Goal: Task Accomplishment & Management: Manage account settings

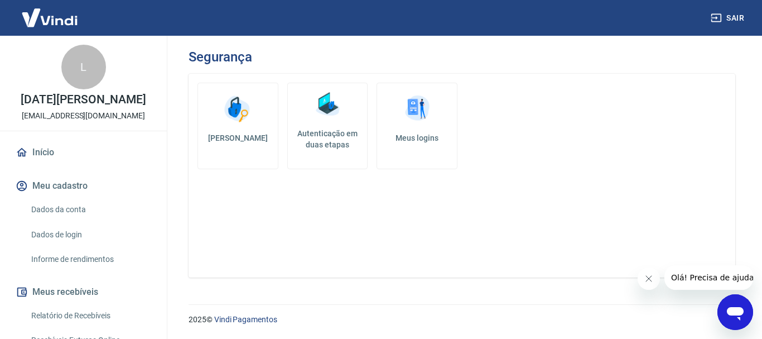
click at [84, 211] on link "Dados da conta" at bounding box center [90, 209] width 127 height 23
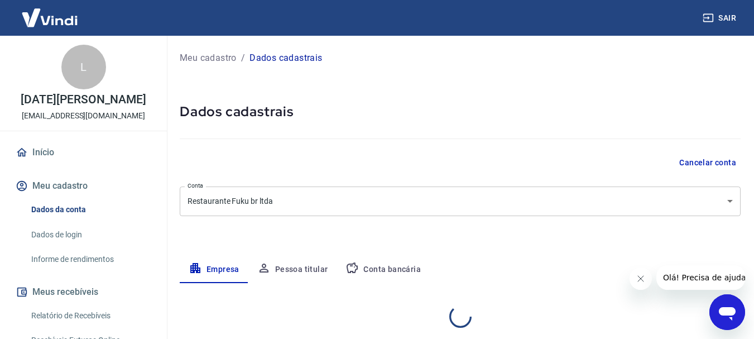
select select "SP"
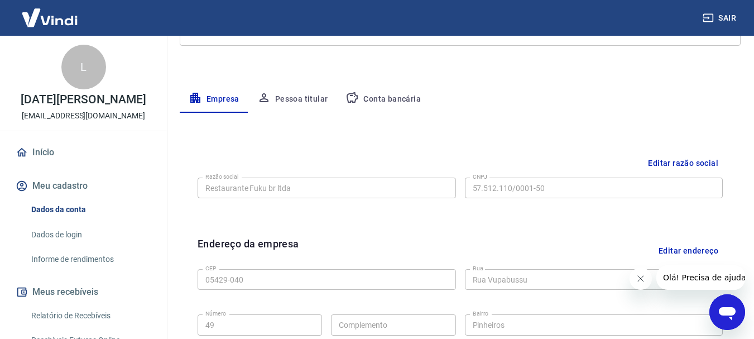
scroll to position [190, 0]
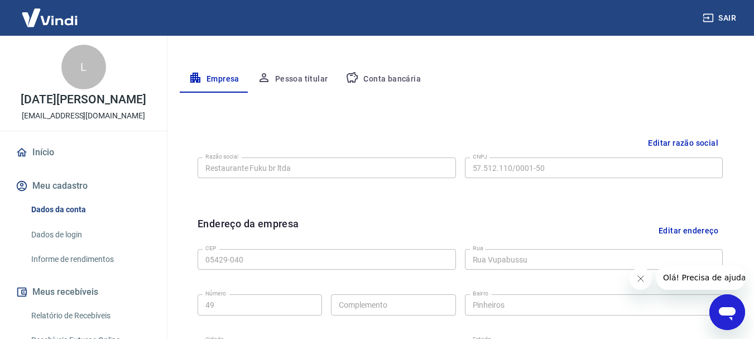
click at [392, 78] on button "Conta bancária" at bounding box center [382, 79] width 93 height 27
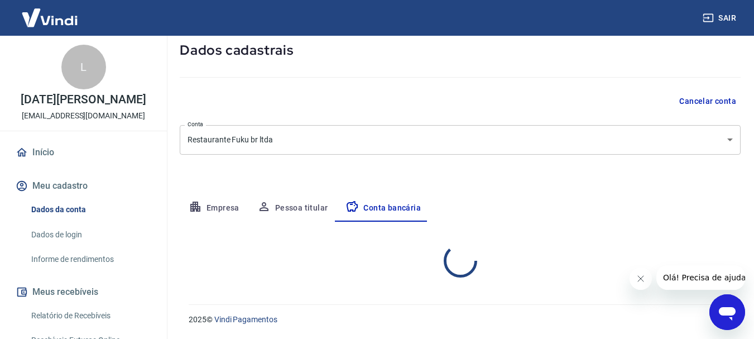
select select "1"
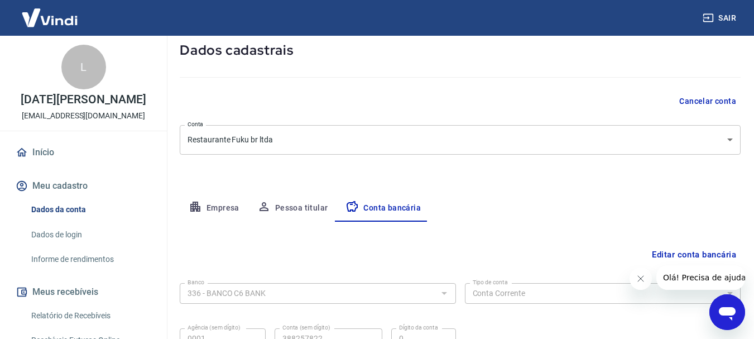
scroll to position [170, 0]
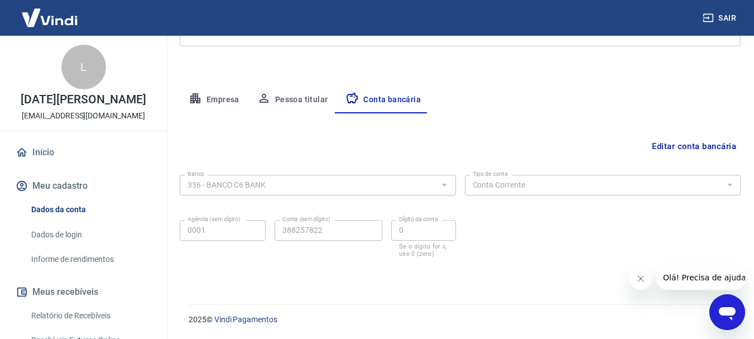
click at [638, 281] on icon "Fechar mensagem da empresa" at bounding box center [640, 278] width 9 height 9
click at [701, 143] on button "Editar conta bancária" at bounding box center [693, 146] width 93 height 21
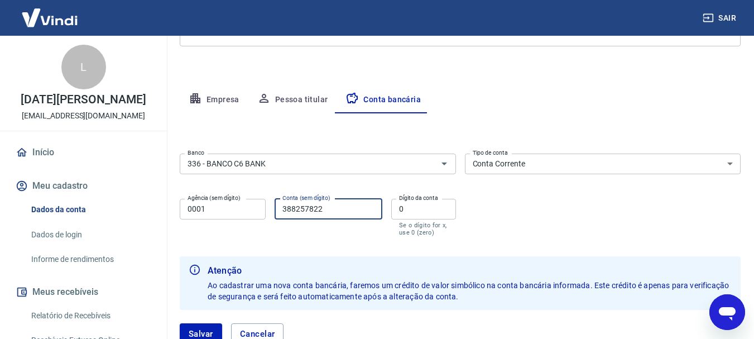
click at [333, 208] on input "388257822" at bounding box center [329, 209] width 108 height 21
type input "38825782"
click at [413, 208] on input "0" at bounding box center [423, 209] width 65 height 21
type input "2"
click at [481, 202] on div "Banco 336 - BANCO C6 BANK Banco Tipo de conta Conta Corrente Conta Poupança Tip…" at bounding box center [460, 193] width 561 height 89
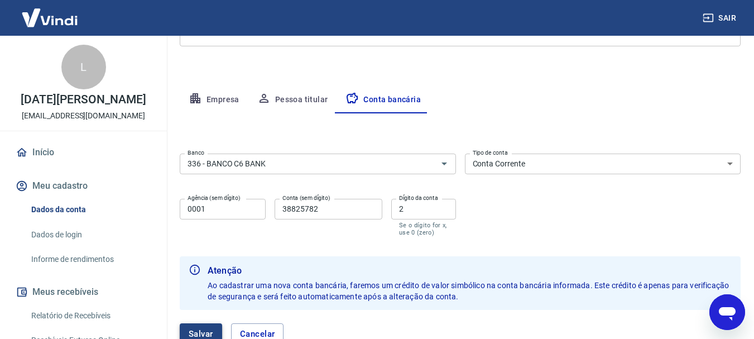
click at [195, 328] on button "Salvar" at bounding box center [201, 333] width 42 height 21
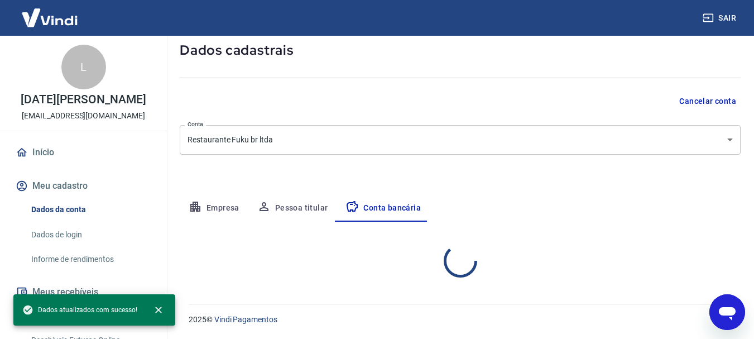
select select "1"
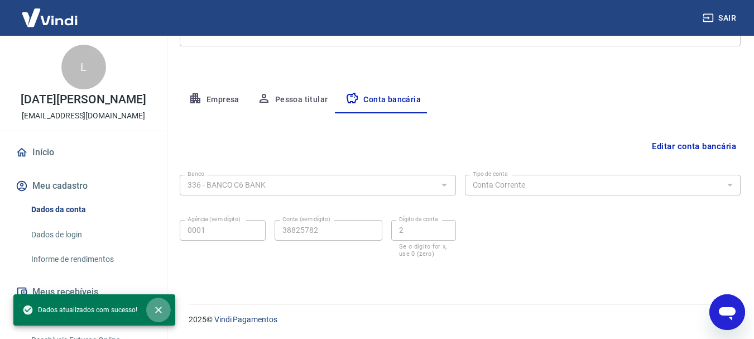
click at [153, 305] on icon "close" at bounding box center [158, 309] width 11 height 11
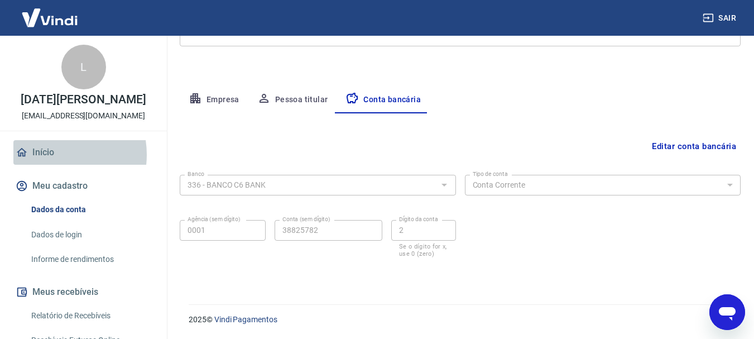
click at [50, 154] on link "Início" at bounding box center [83, 152] width 140 height 25
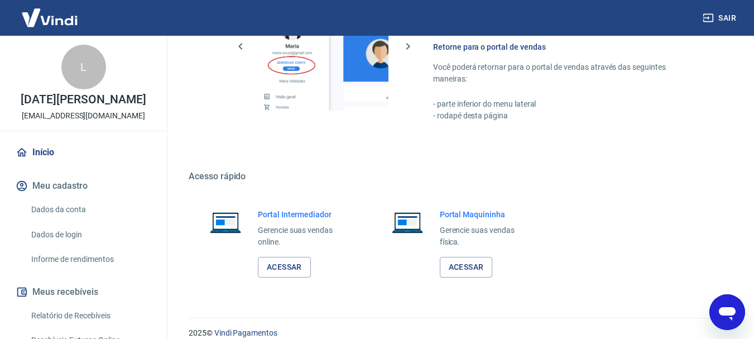
scroll to position [660, 0]
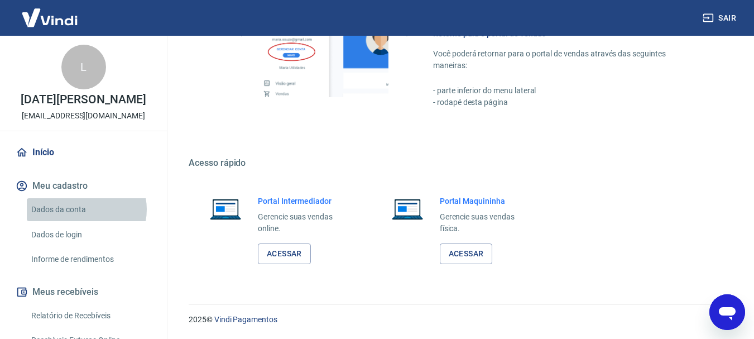
click at [85, 209] on link "Dados da conta" at bounding box center [90, 209] width 127 height 23
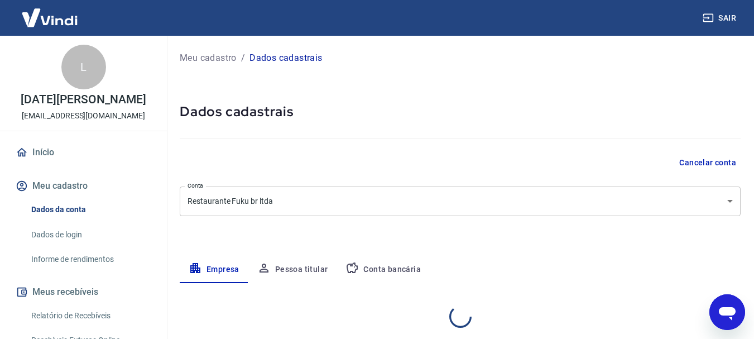
select select "SP"
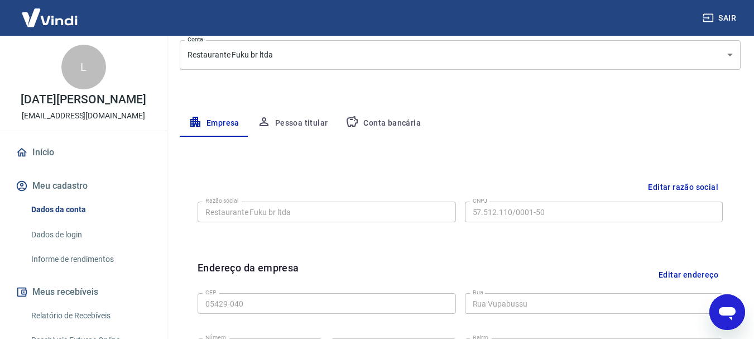
scroll to position [148, 0]
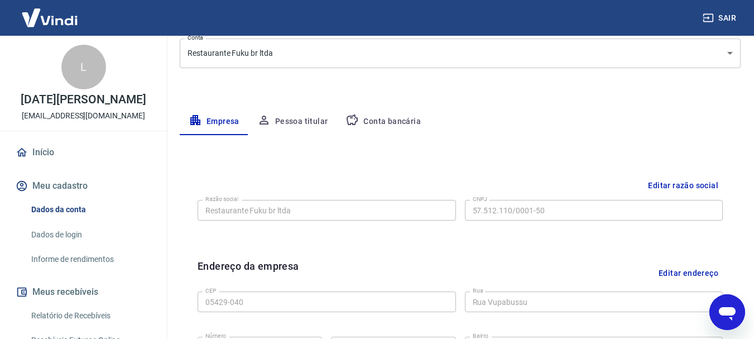
click at [381, 119] on button "Conta bancária" at bounding box center [382, 121] width 93 height 27
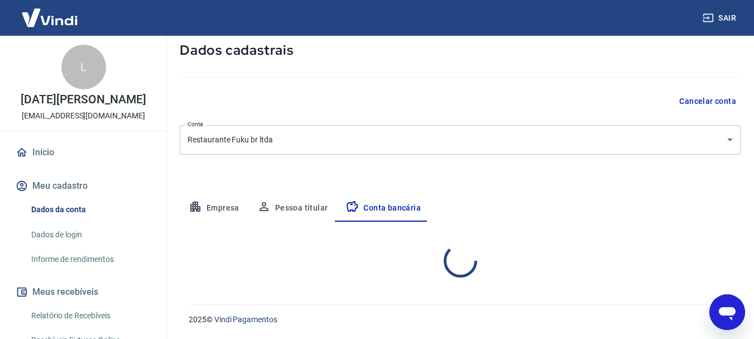
select select "1"
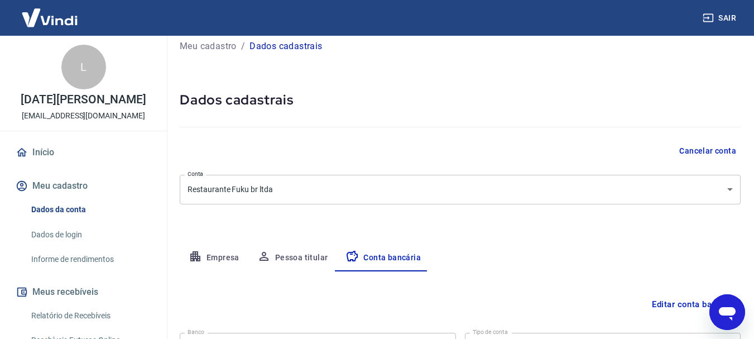
scroll to position [0, 0]
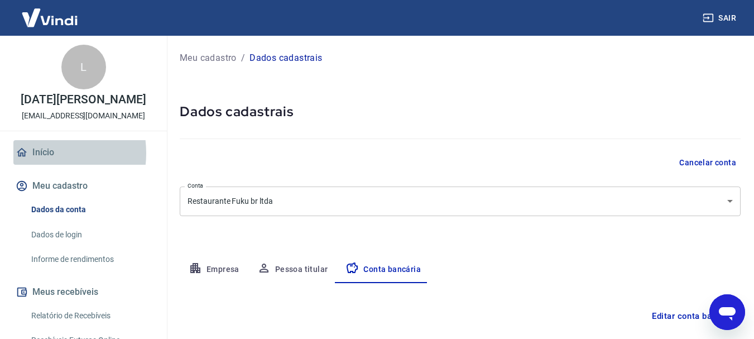
click at [37, 153] on link "Início" at bounding box center [83, 152] width 140 height 25
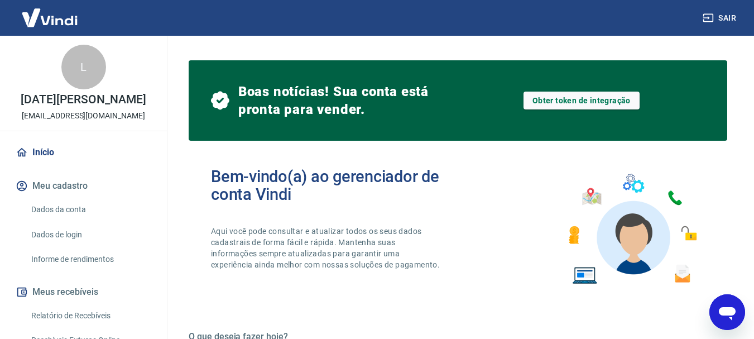
click at [50, 152] on link "Início" at bounding box center [83, 152] width 140 height 25
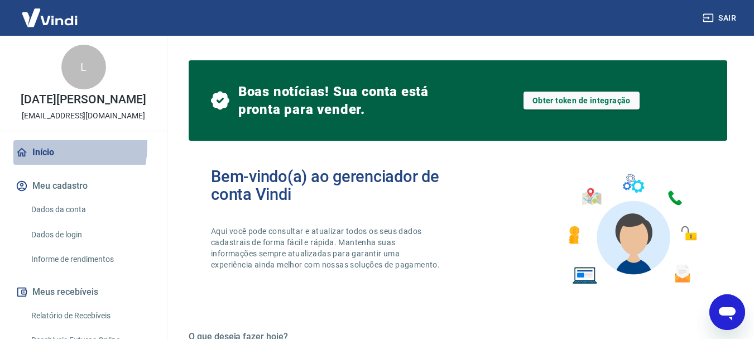
click at [47, 146] on link "Início" at bounding box center [83, 152] width 140 height 25
click at [47, 147] on link "Início" at bounding box center [83, 152] width 140 height 25
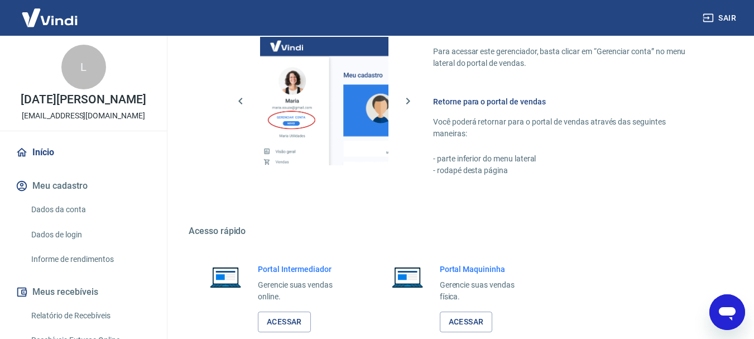
scroll to position [660, 0]
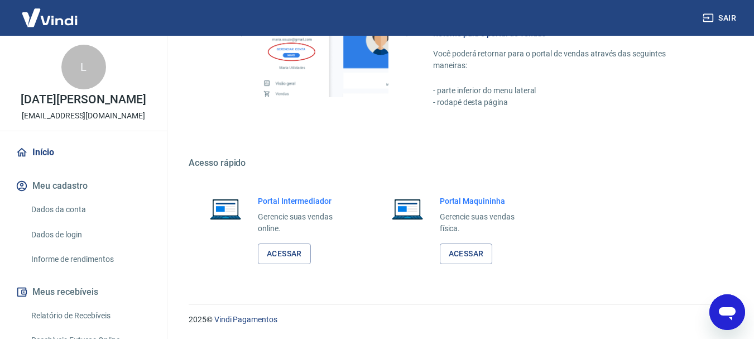
click at [99, 207] on link "Dados da conta" at bounding box center [90, 209] width 127 height 23
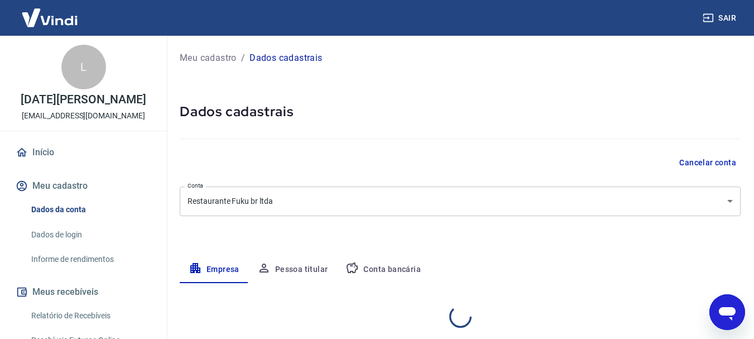
select select "SP"
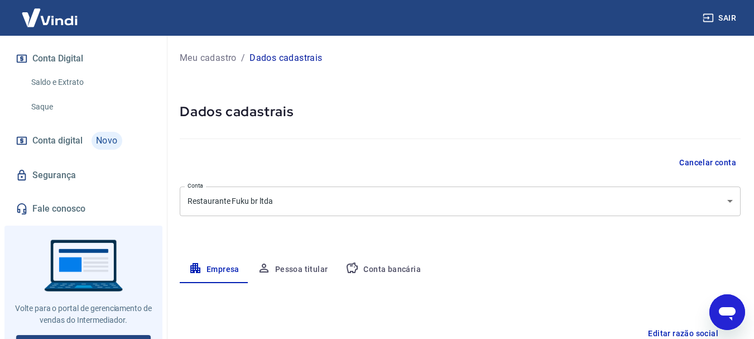
scroll to position [381, 0]
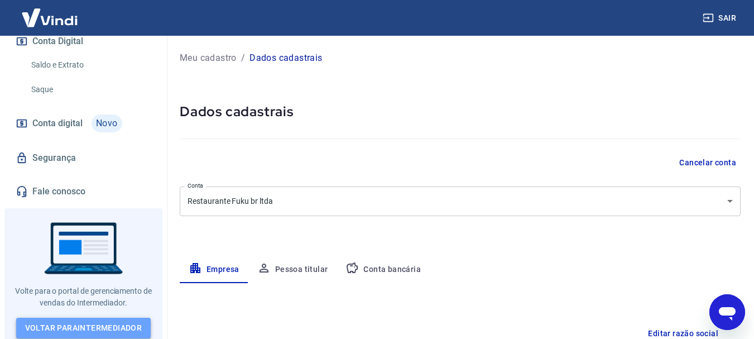
click at [75, 319] on link "Voltar para Intermediador" at bounding box center [83, 328] width 135 height 21
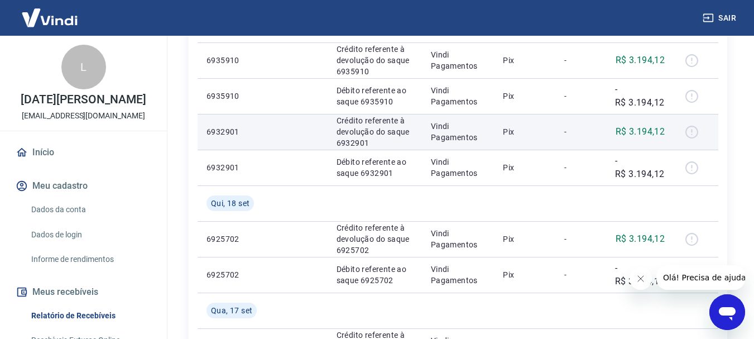
scroll to position [285, 0]
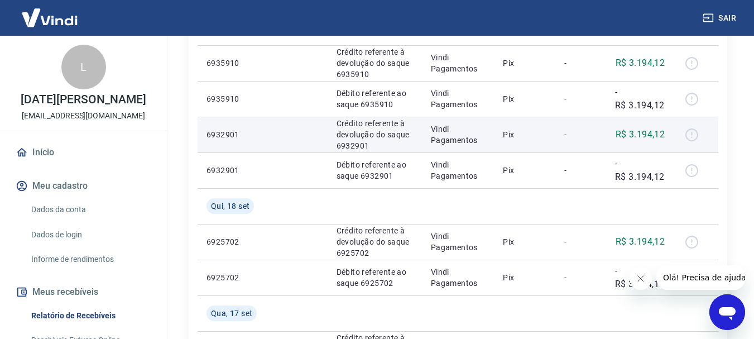
drag, startPoint x: 361, startPoint y: 139, endPoint x: 372, endPoint y: 129, distance: 14.2
click at [362, 136] on p "Crédito referente à devolução do saque 6932901" at bounding box center [374, 134] width 76 height 33
click at [509, 132] on p "Pix" at bounding box center [525, 134] width 44 height 11
click at [695, 134] on div at bounding box center [695, 135] width 27 height 18
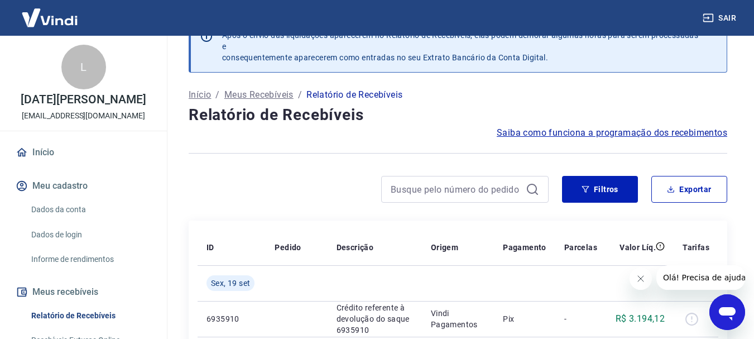
scroll to position [0, 0]
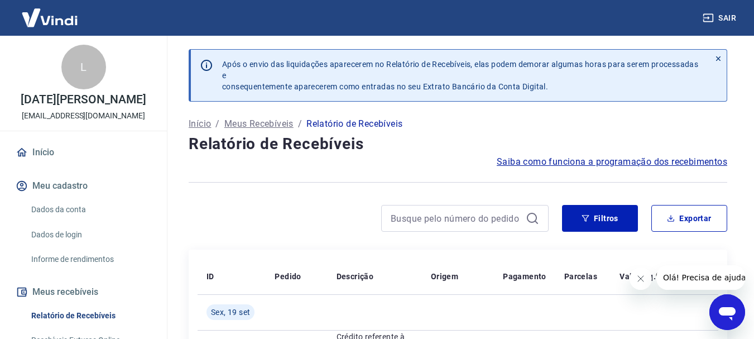
click at [616, 162] on span "Saiba como funciona a programação dos recebimentos" at bounding box center [612, 161] width 230 height 13
